Goal: Task Accomplishment & Management: Use online tool/utility

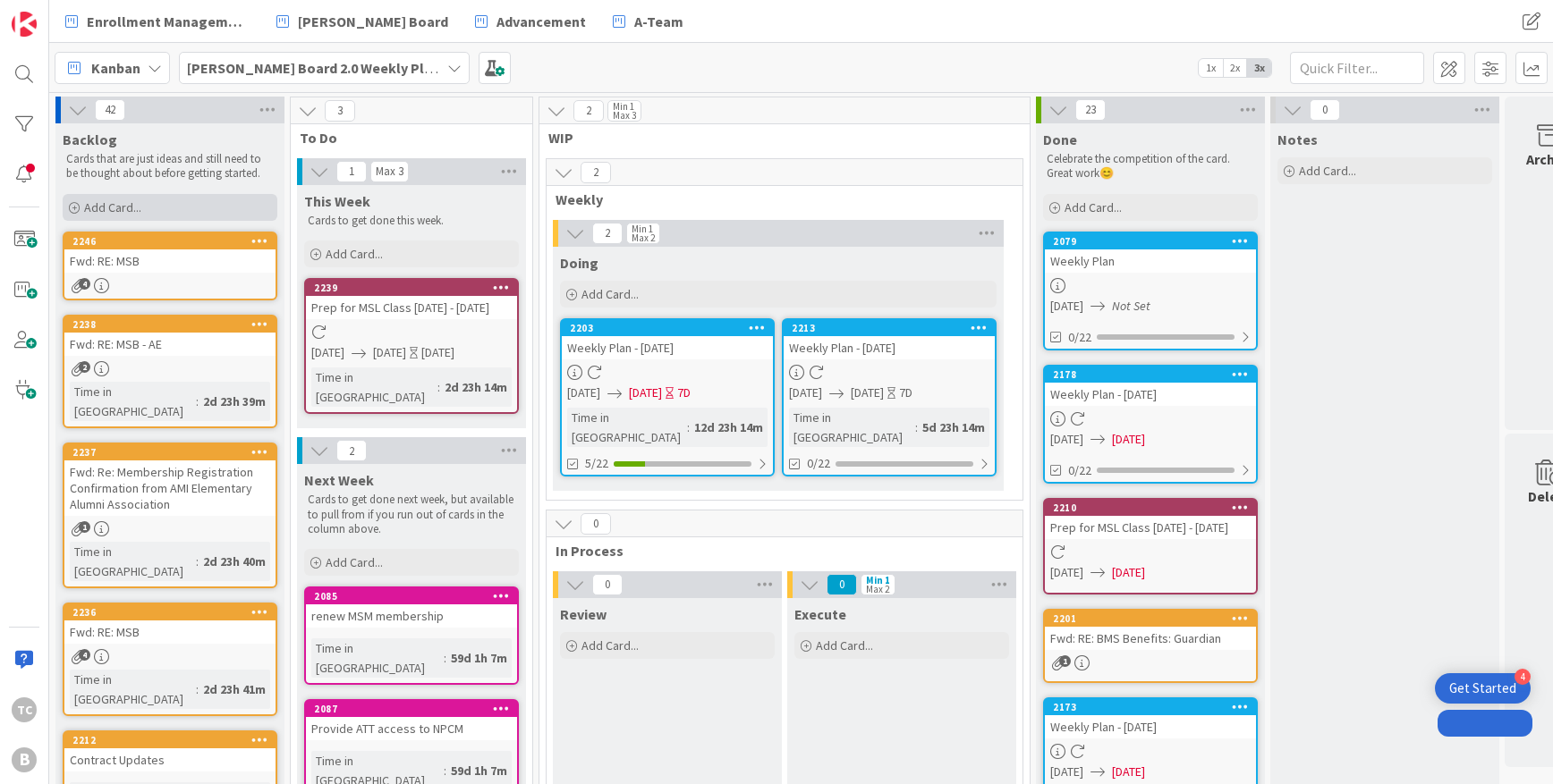
click at [180, 199] on div "Add Card..." at bounding box center [170, 207] width 215 height 26
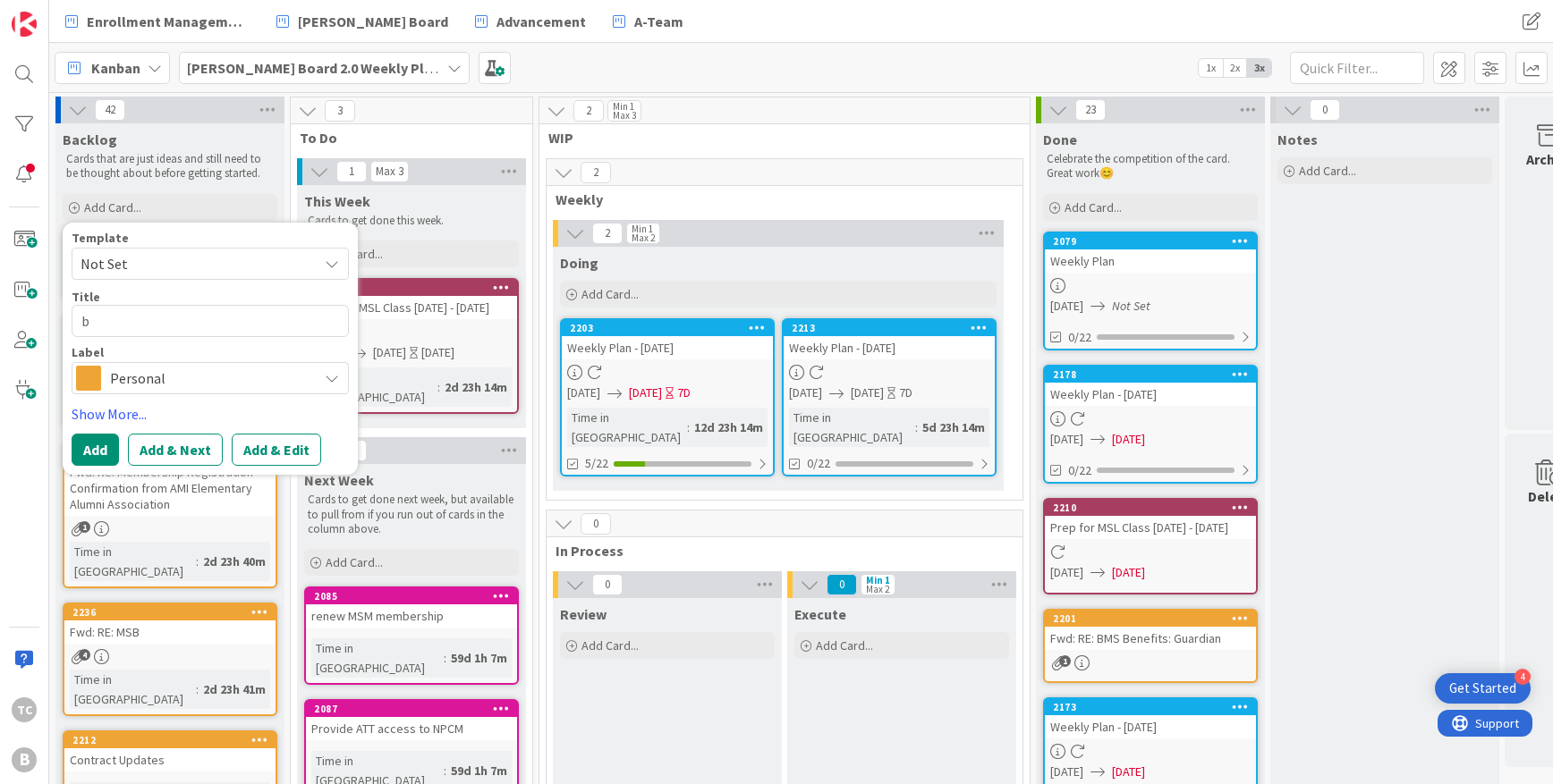
type textarea "b"
type textarea "x"
type textarea "ba"
type textarea "x"
type textarea "ban"
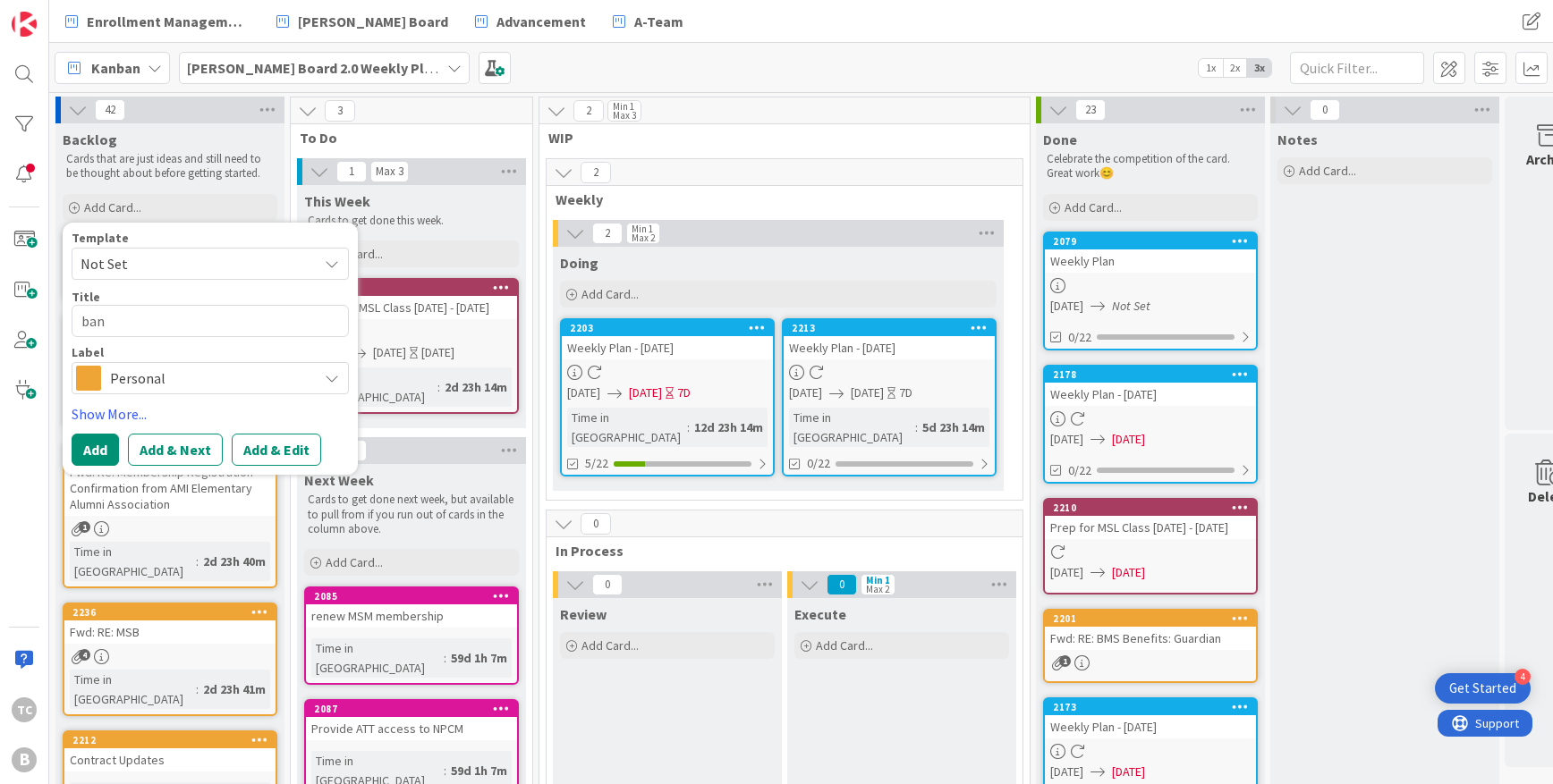
type textarea "x"
type textarea "bank"
type textarea "x"
type textarea "bank"
type textarea "x"
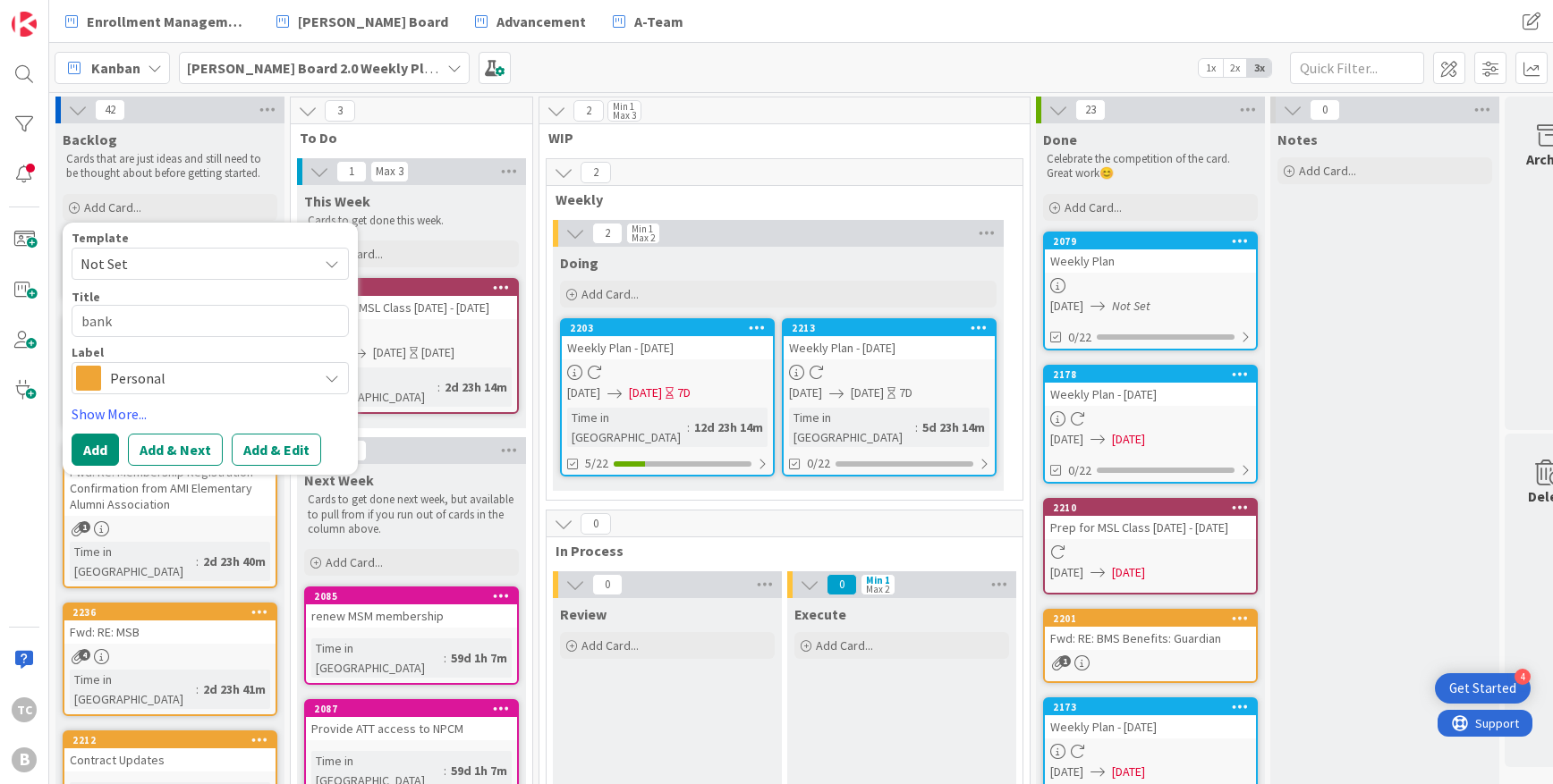
type textarea "bank a"
type textarea "x"
type textarea "bank ac"
type textarea "x"
type textarea "bank acc"
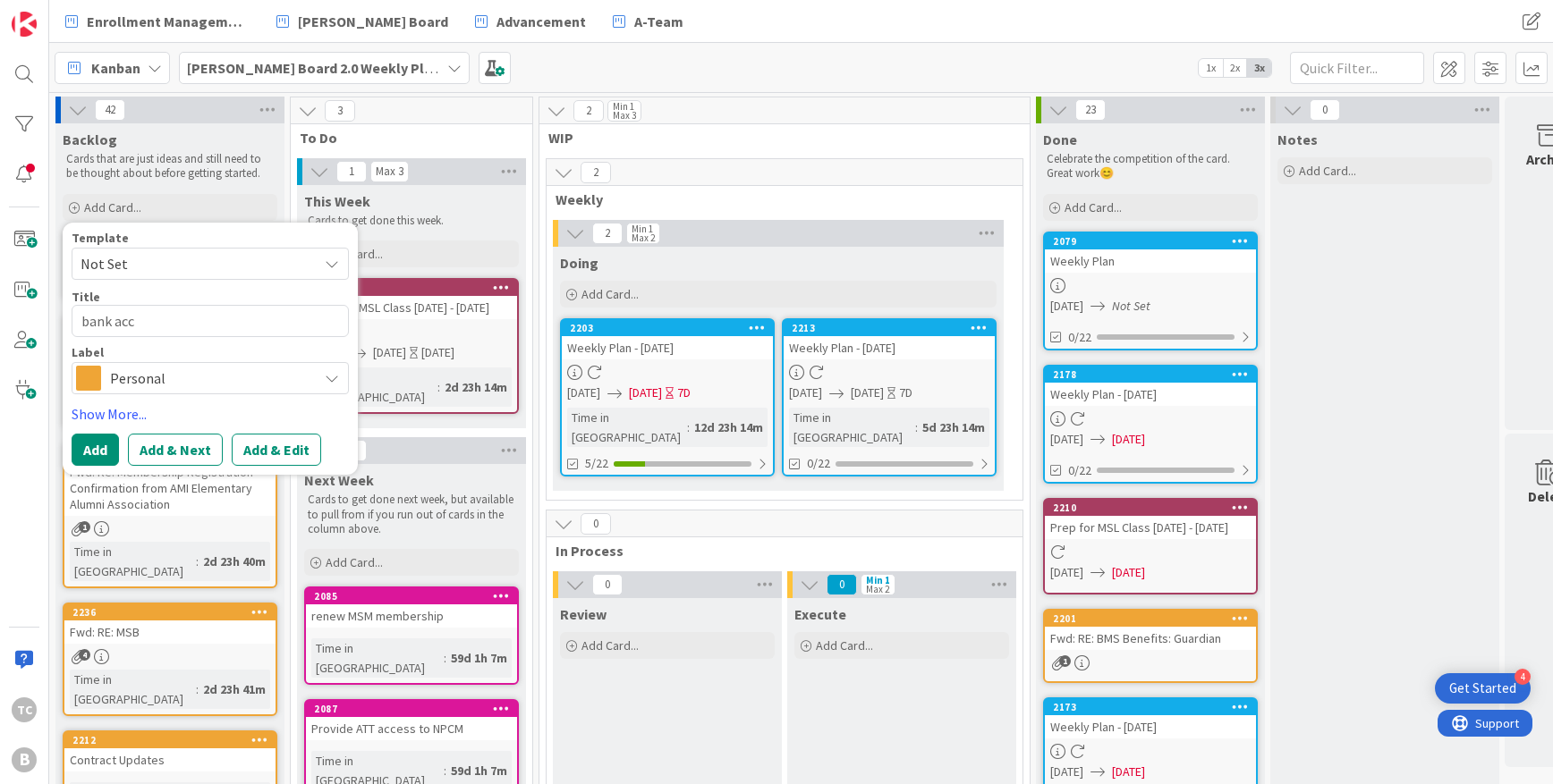
type textarea "x"
type textarea "bank acco"
type textarea "x"
type textarea "bank accou"
type textarea "x"
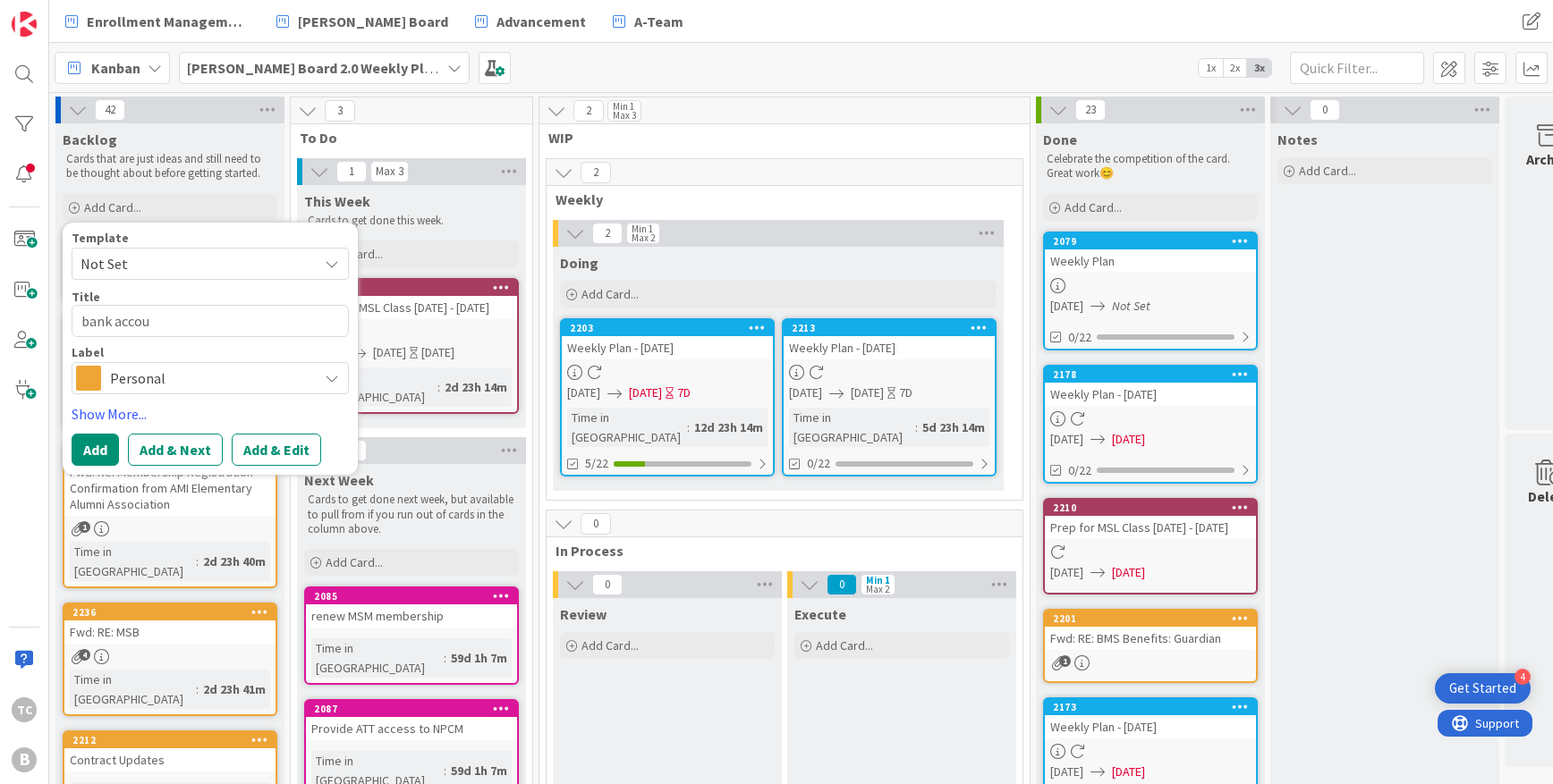
type textarea "bank accoun"
type textarea "x"
type textarea "bank accoune"
type textarea "x"
type textarea "bank accounet"
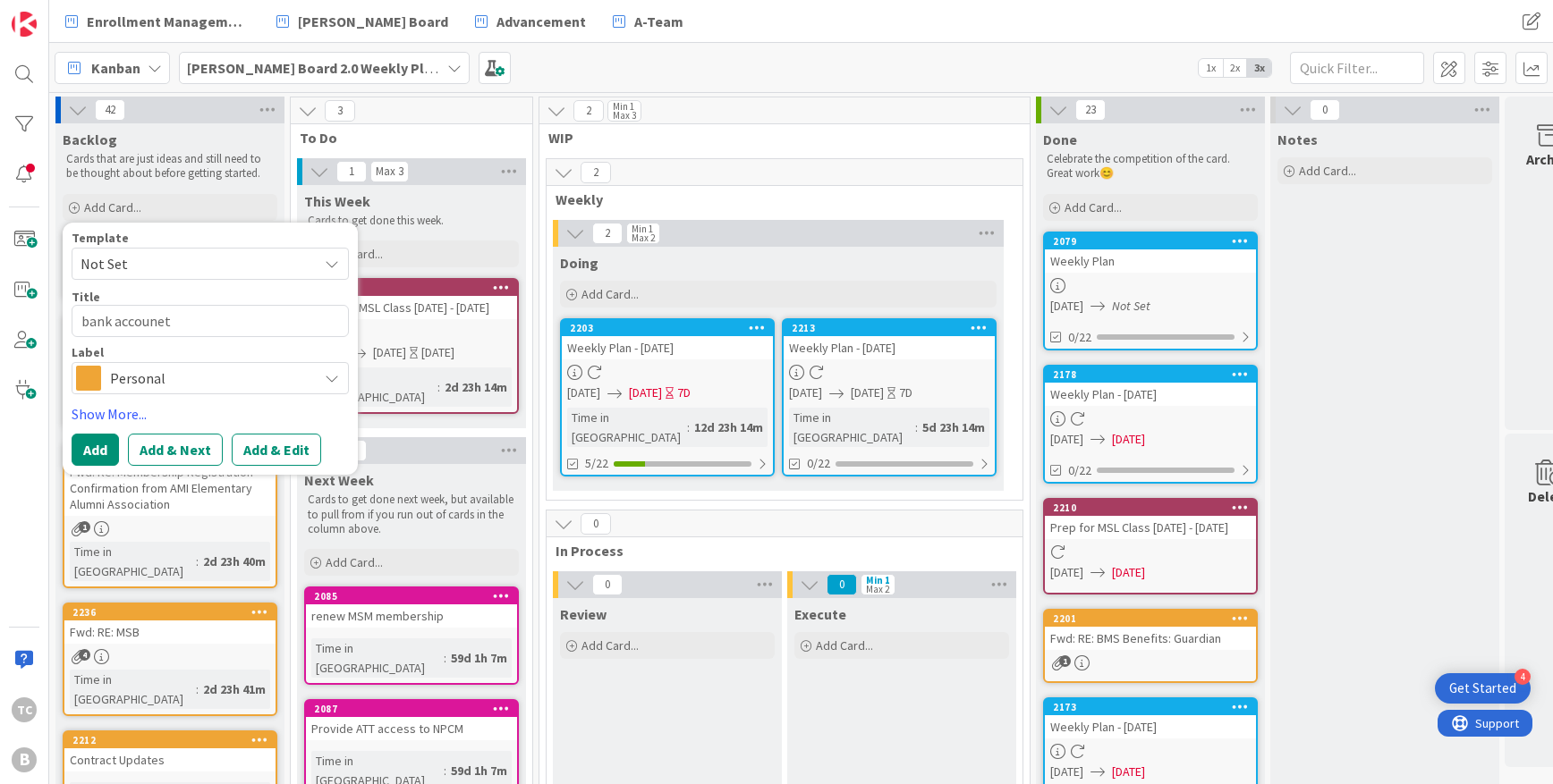
type textarea "x"
type textarea "bank accounet"
type textarea "x"
type textarea "bank accounet"
type textarea "x"
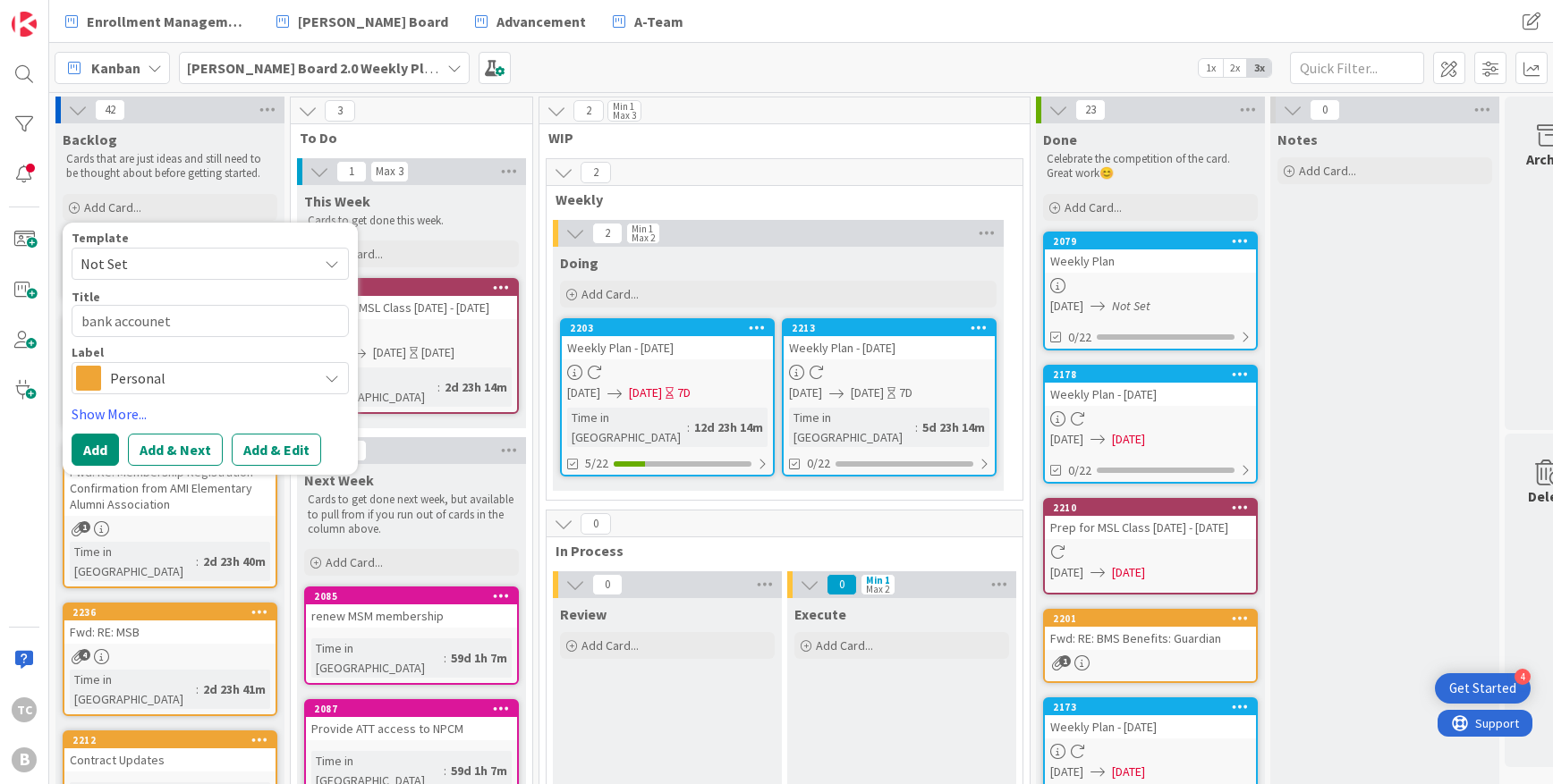
type textarea "bank accoune"
type textarea "x"
type textarea "bank accounet"
type textarea "x"
type textarea "bank accoune"
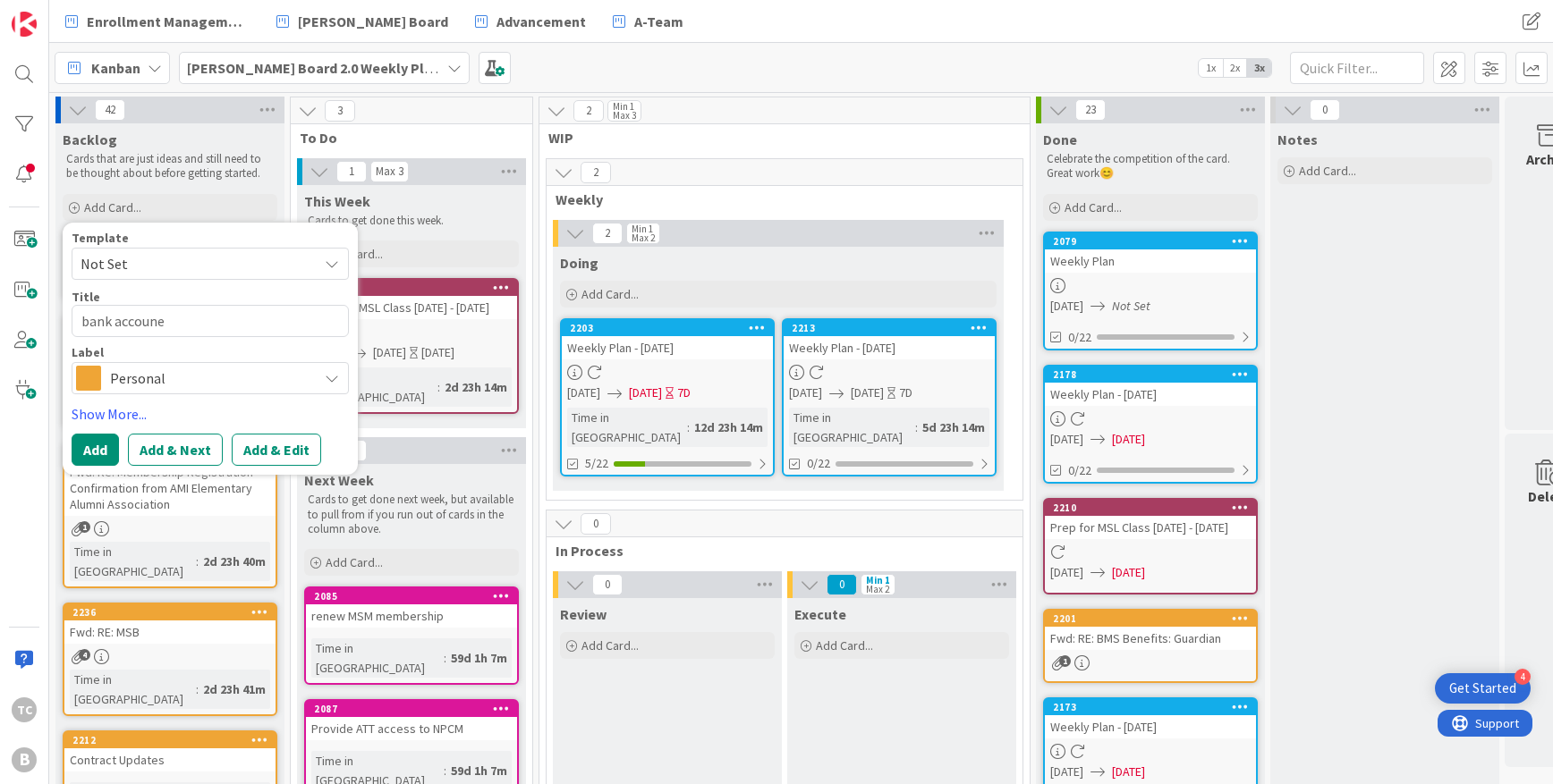
type textarea "x"
type textarea "bank accoun"
type textarea "x"
type textarea "bank account"
type textarea "x"
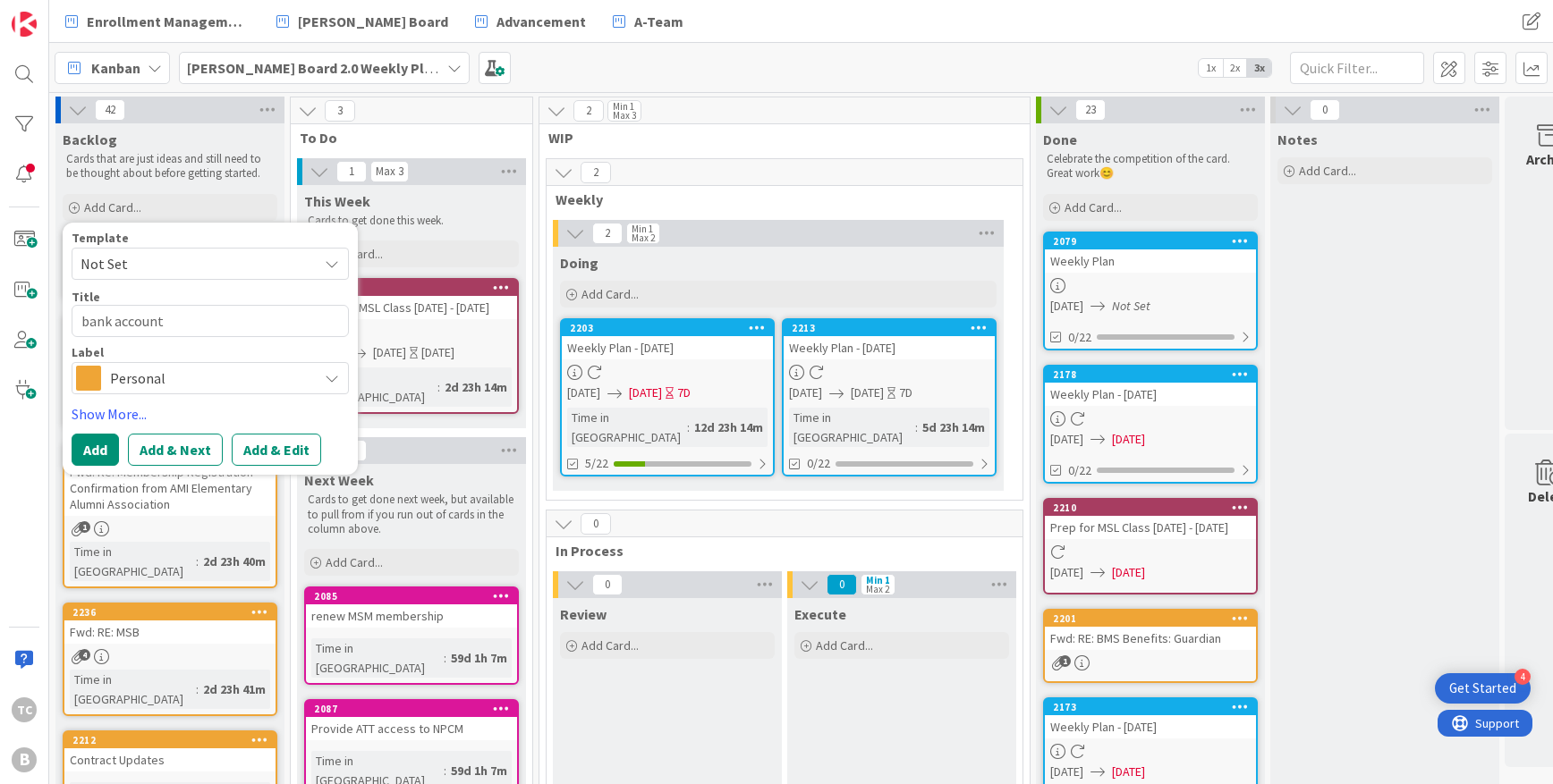
type textarea "bank accounts"
type textarea "x"
type textarea "bank accounts"
click at [249, 444] on button "Add & Edit" at bounding box center [276, 449] width 89 height 32
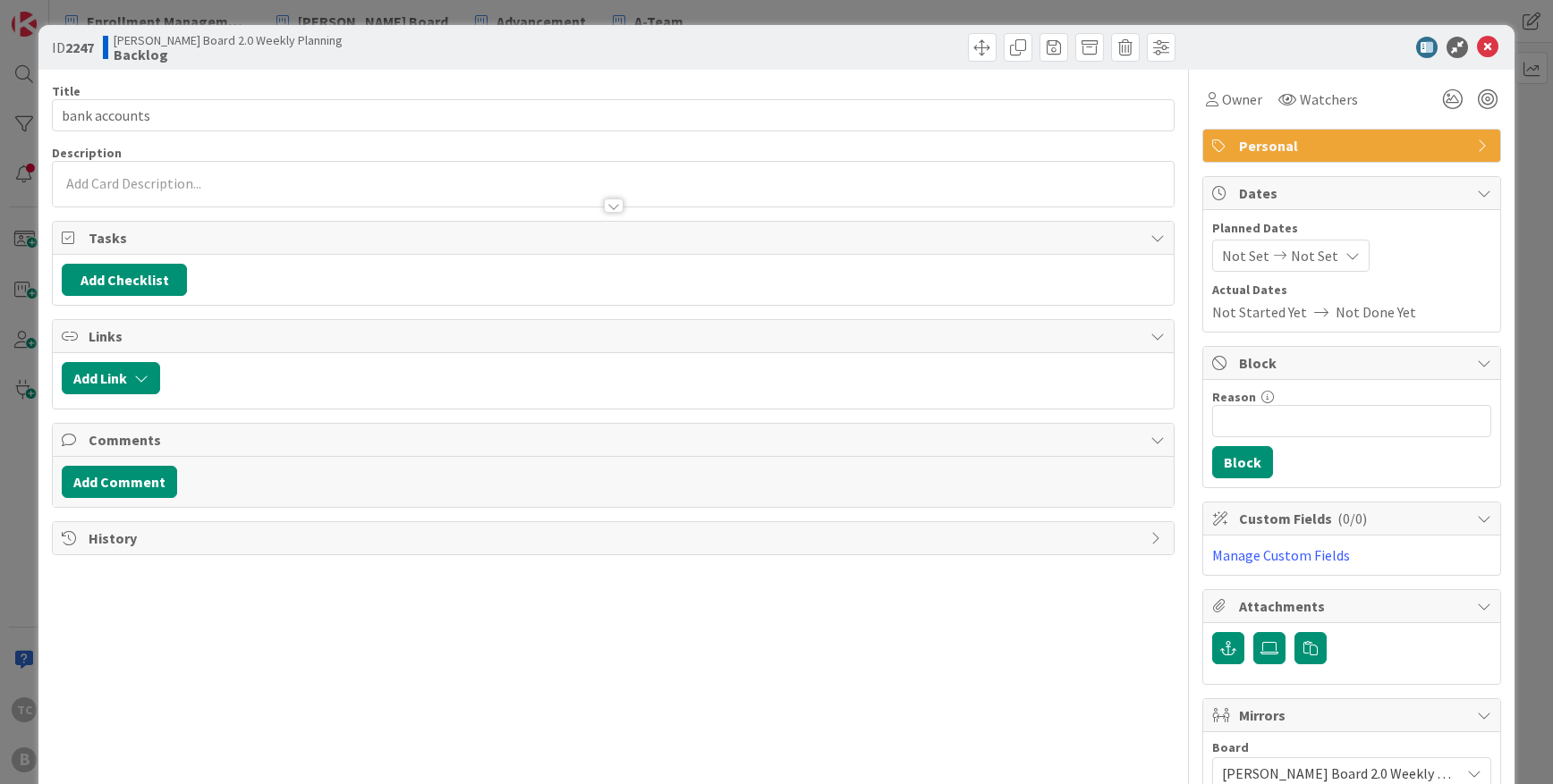
click at [216, 180] on p at bounding box center [613, 184] width 1102 height 21
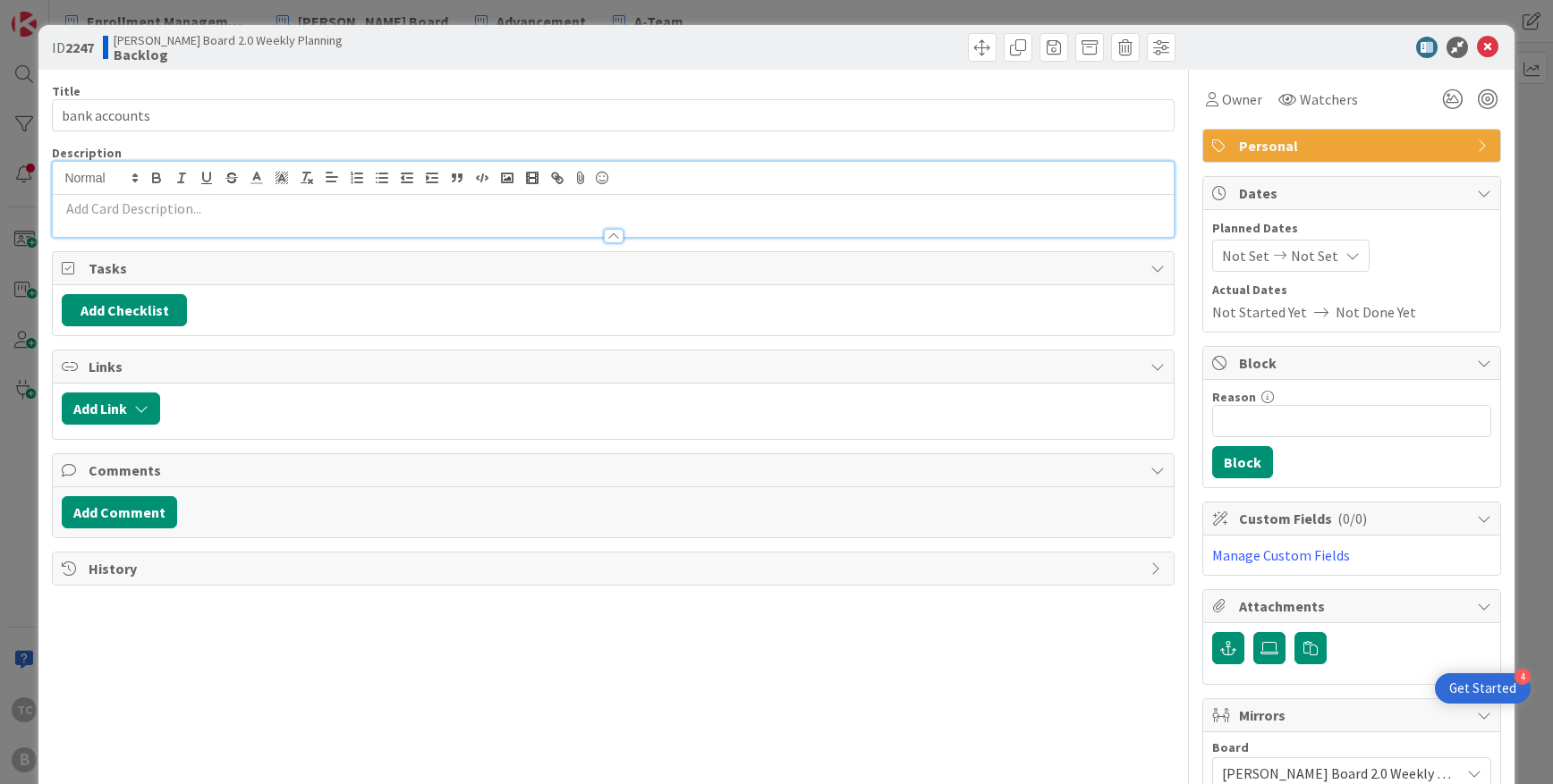
click at [216, 180] on button "button" at bounding box center [206, 178] width 25 height 22
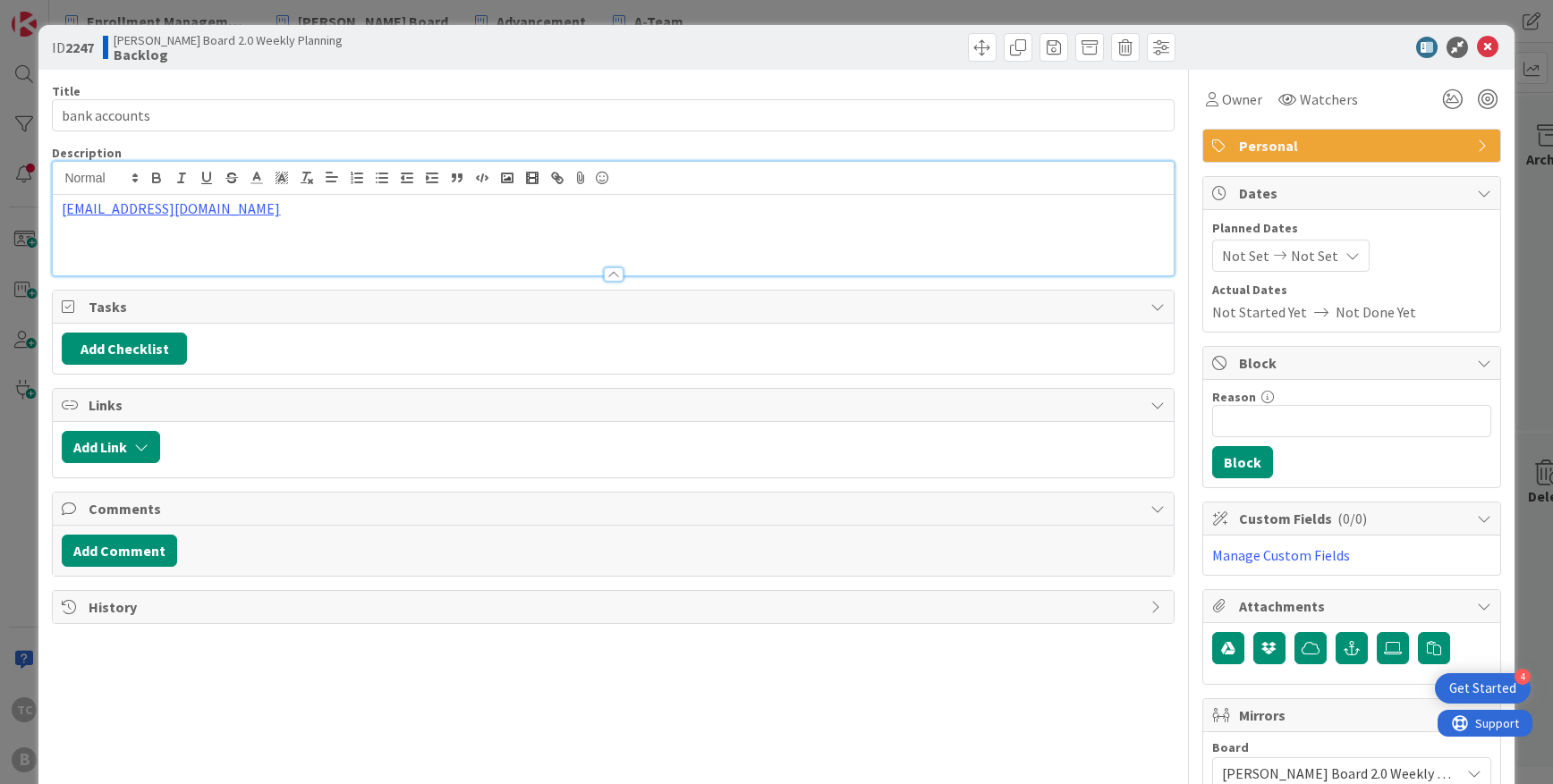
scroll to position [5, 0]
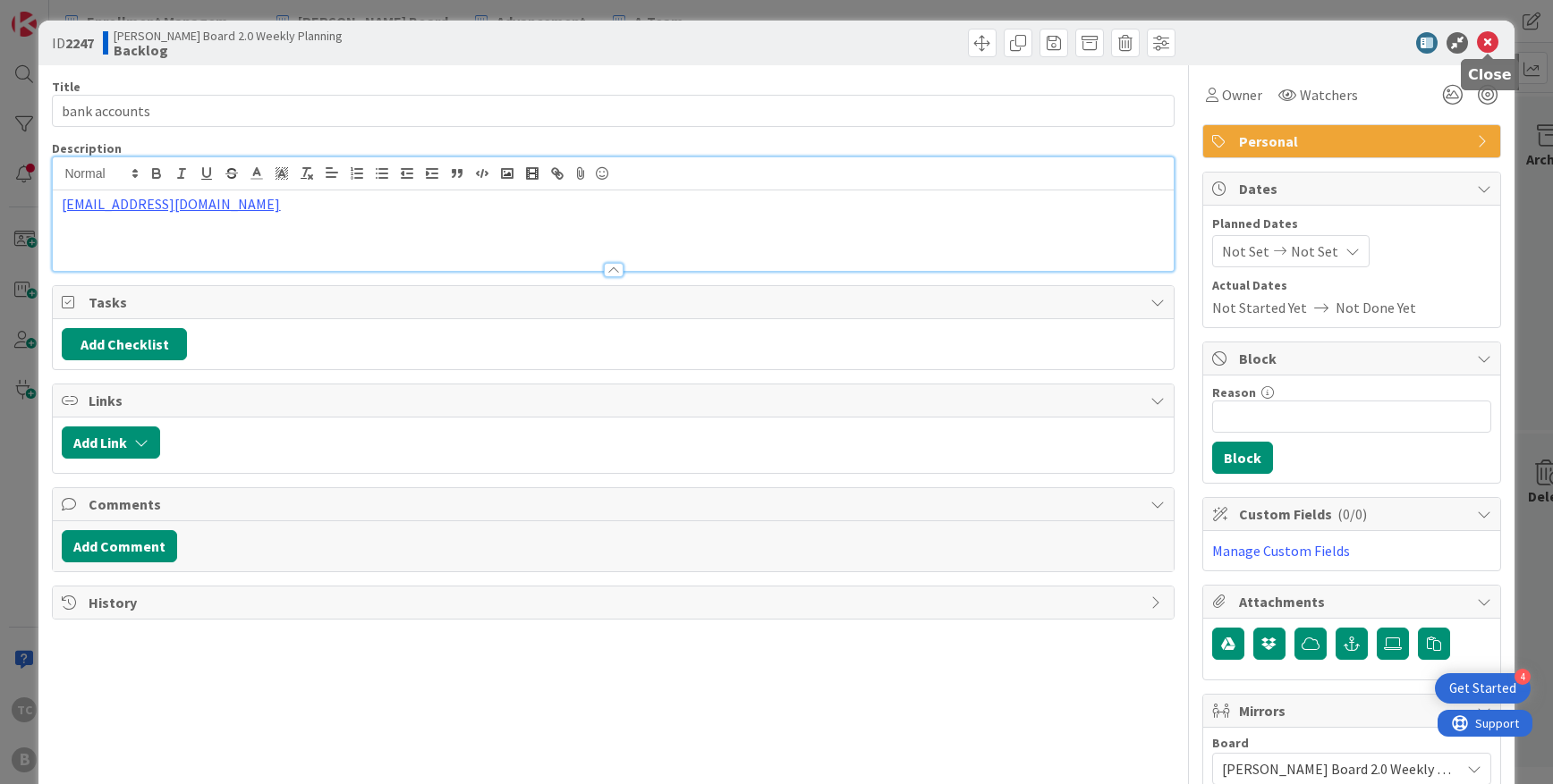
click at [1487, 46] on icon at bounding box center [1487, 43] width 22 height 22
